Goal: Browse casually

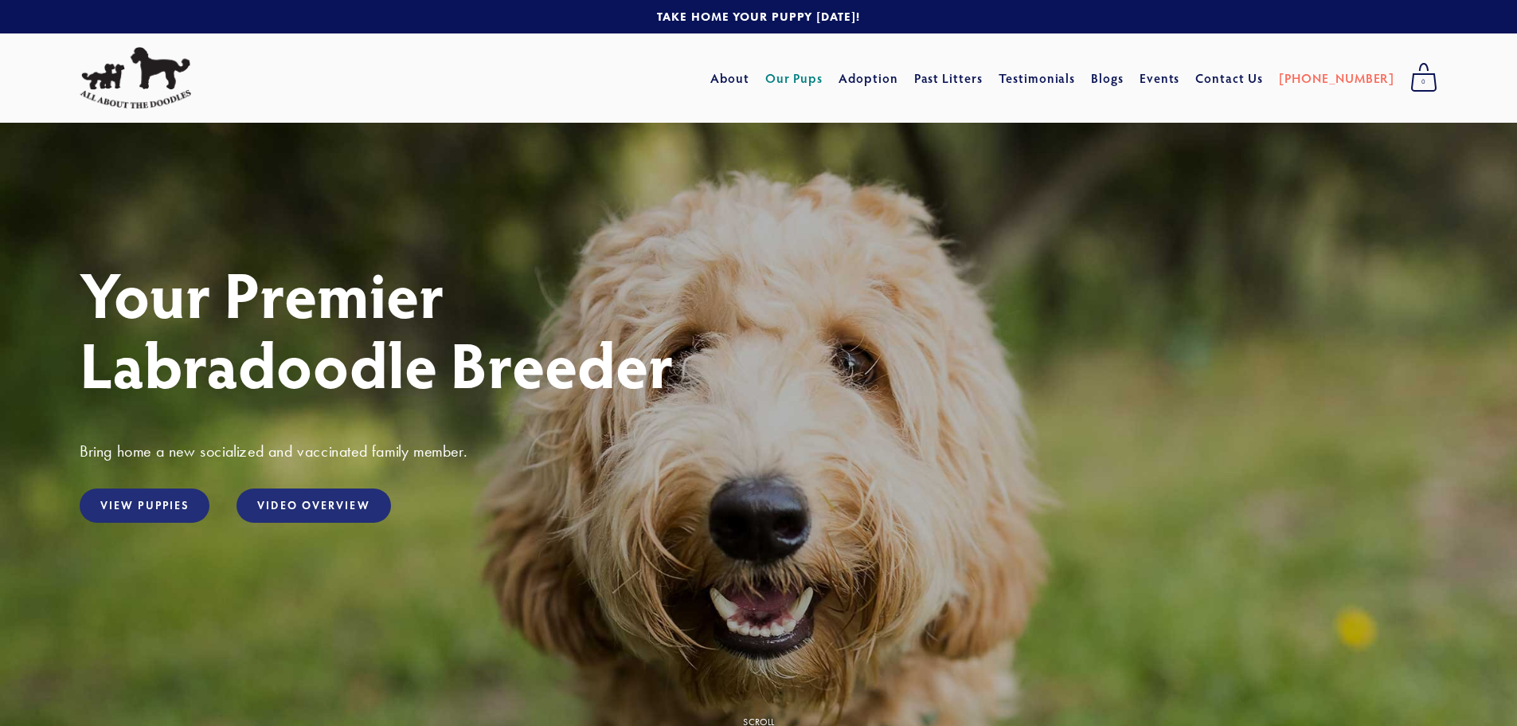
click at [824, 77] on link "Our Pups" at bounding box center [794, 78] width 58 height 29
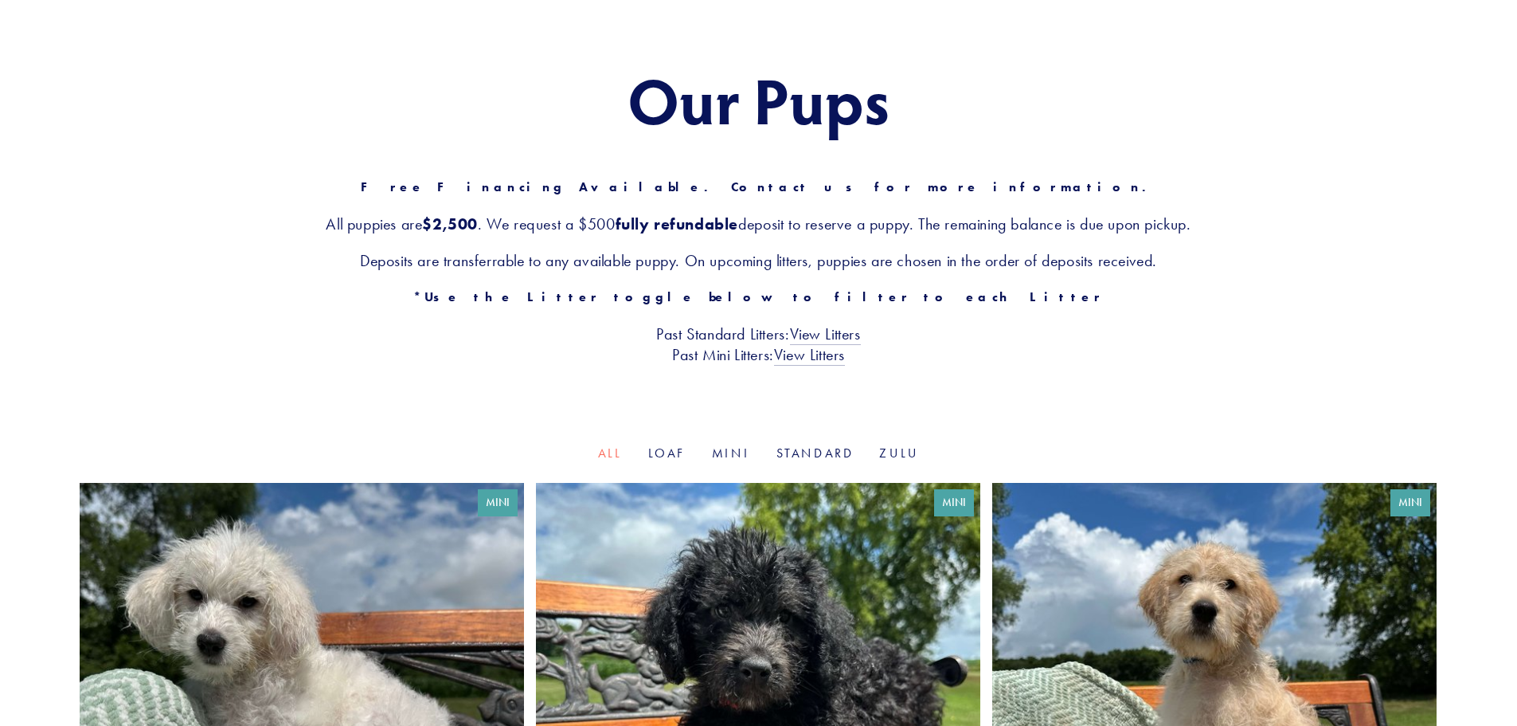
scroll to position [159, 0]
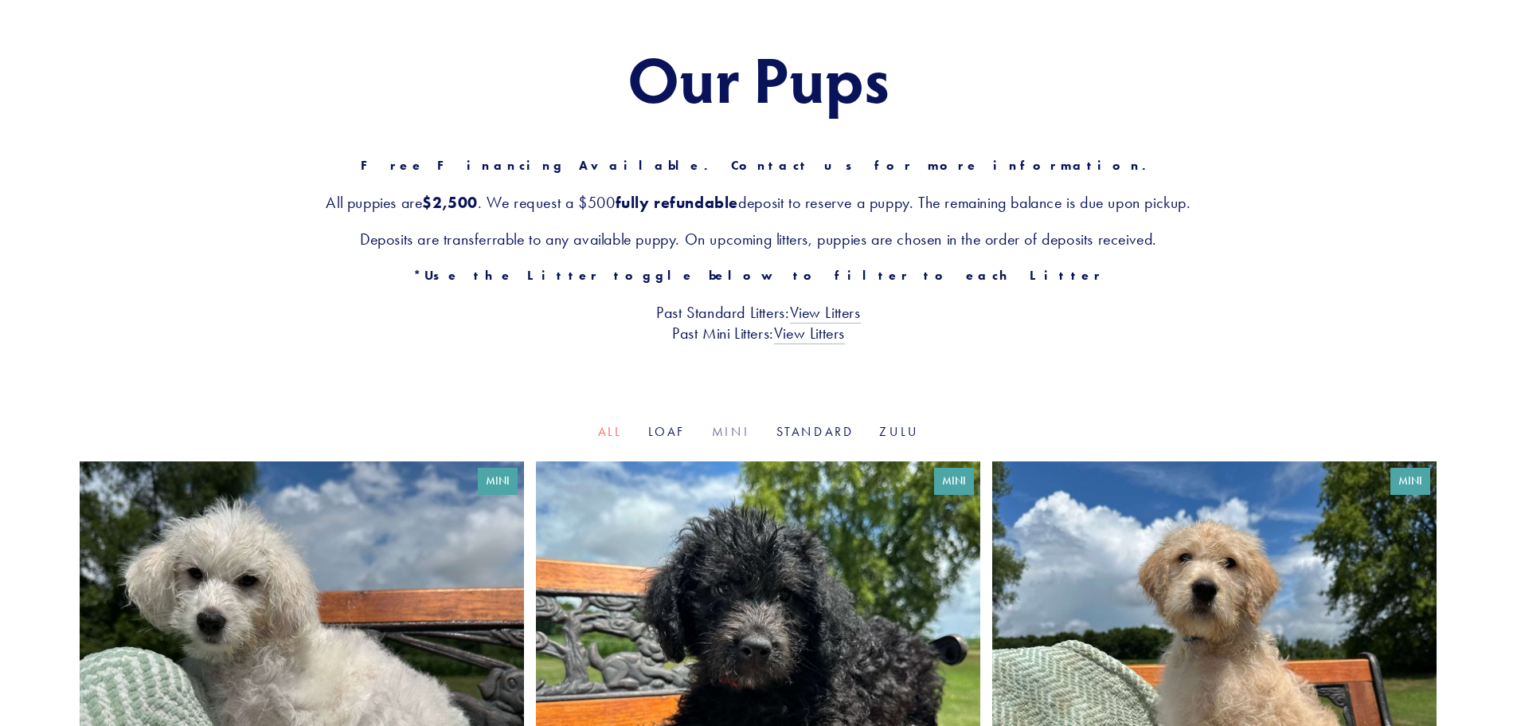
click at [724, 427] on link "Mini" at bounding box center [731, 431] width 39 height 15
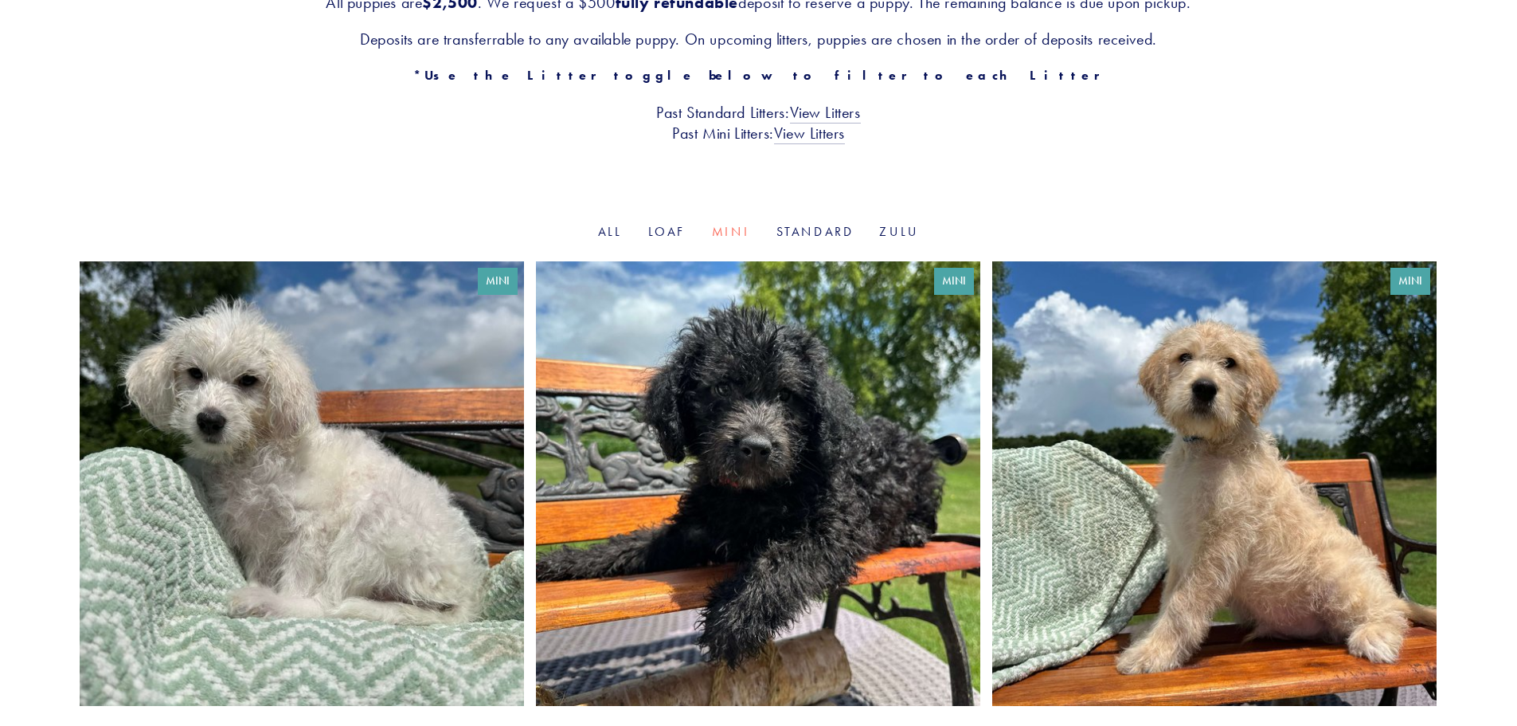
scroll to position [398, 0]
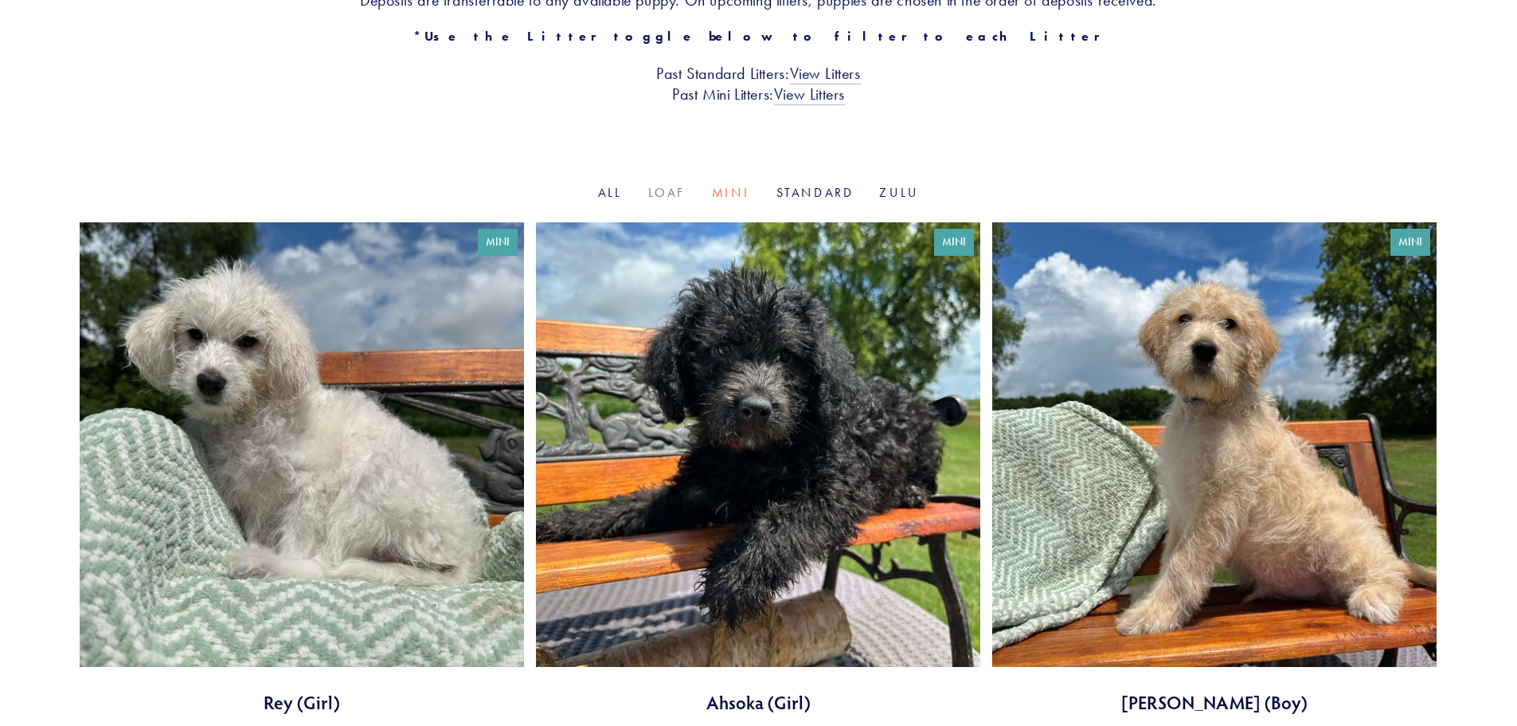
click at [679, 190] on link "Loaf" at bounding box center [667, 192] width 38 height 15
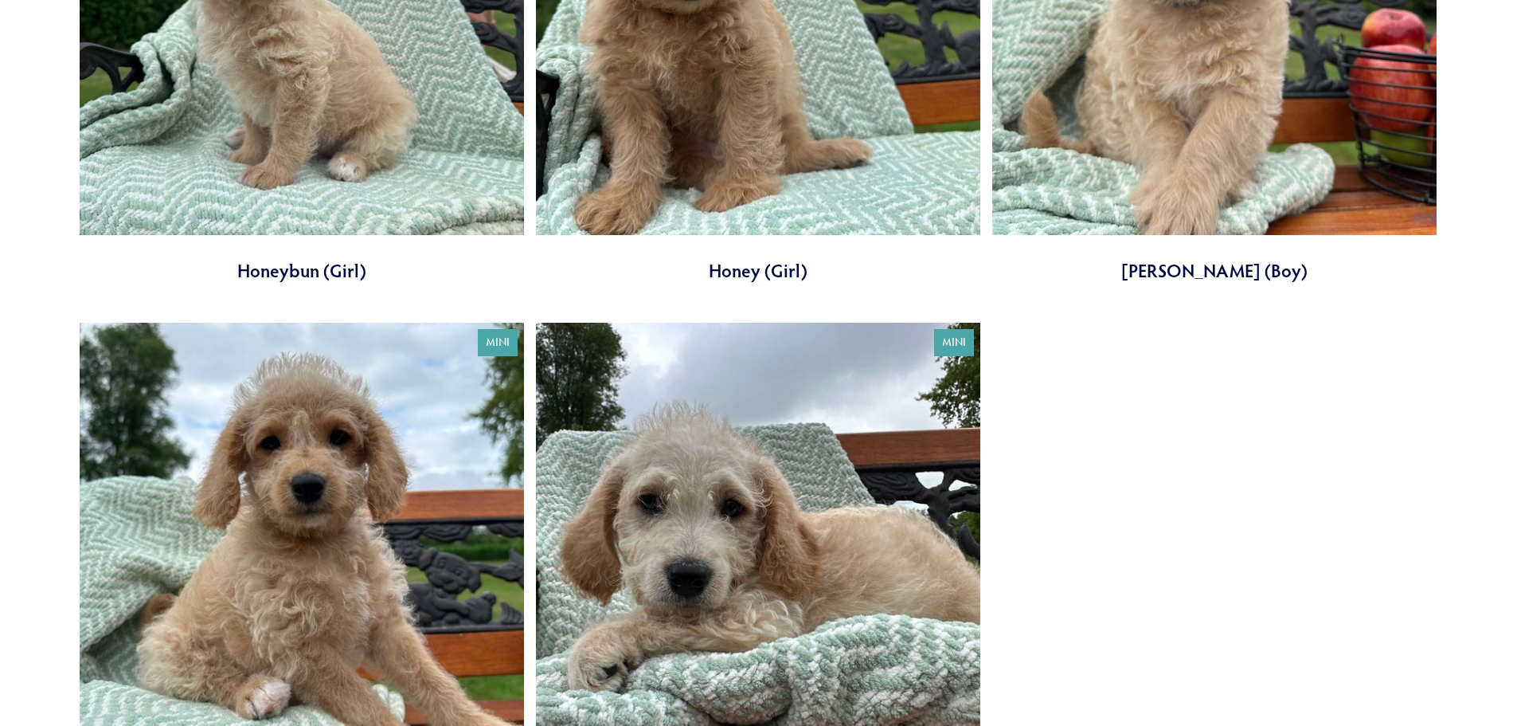
scroll to position [956, 0]
